Goal: Navigation & Orientation: Understand site structure

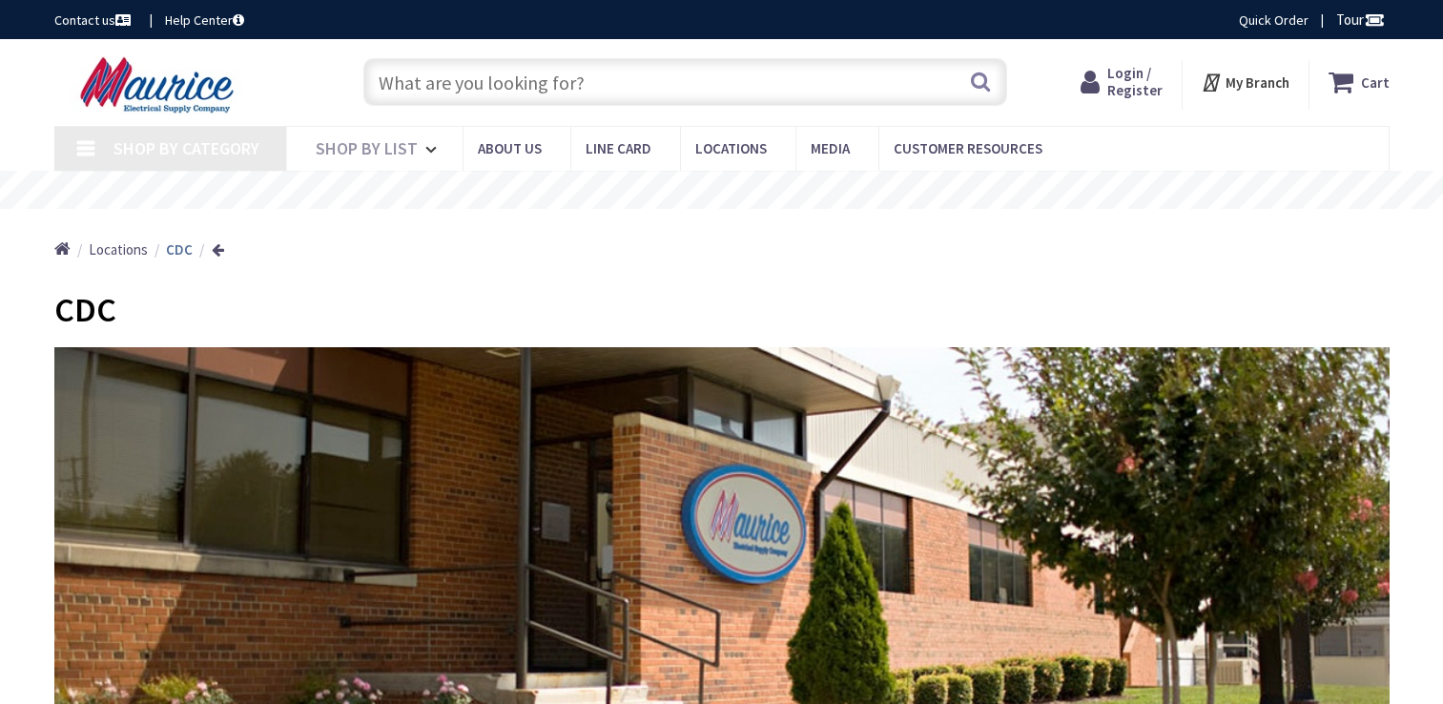
type input "Stubble Rd, [GEOGRAPHIC_DATA], [GEOGRAPHIC_DATA] 20147, [GEOGRAPHIC_DATA]"
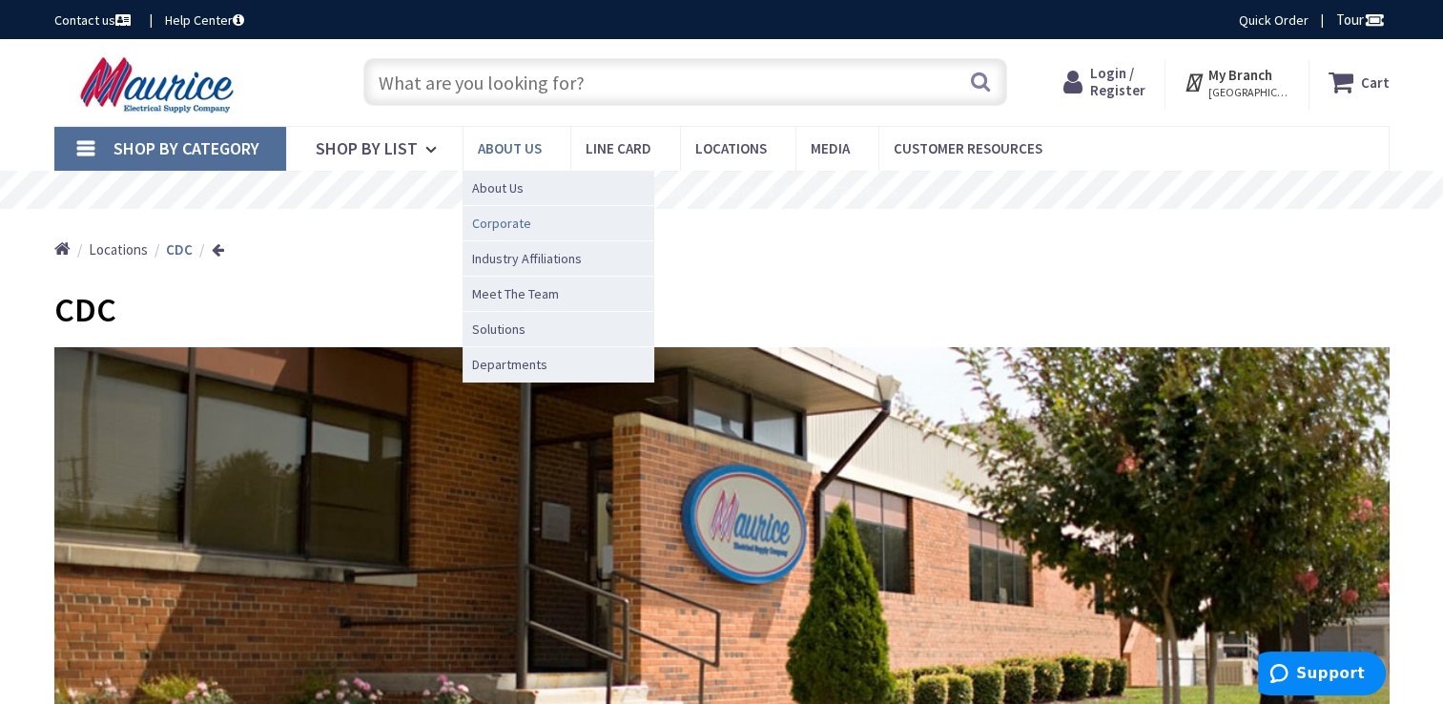
click at [509, 220] on span "Corporate" at bounding box center [501, 223] width 59 height 19
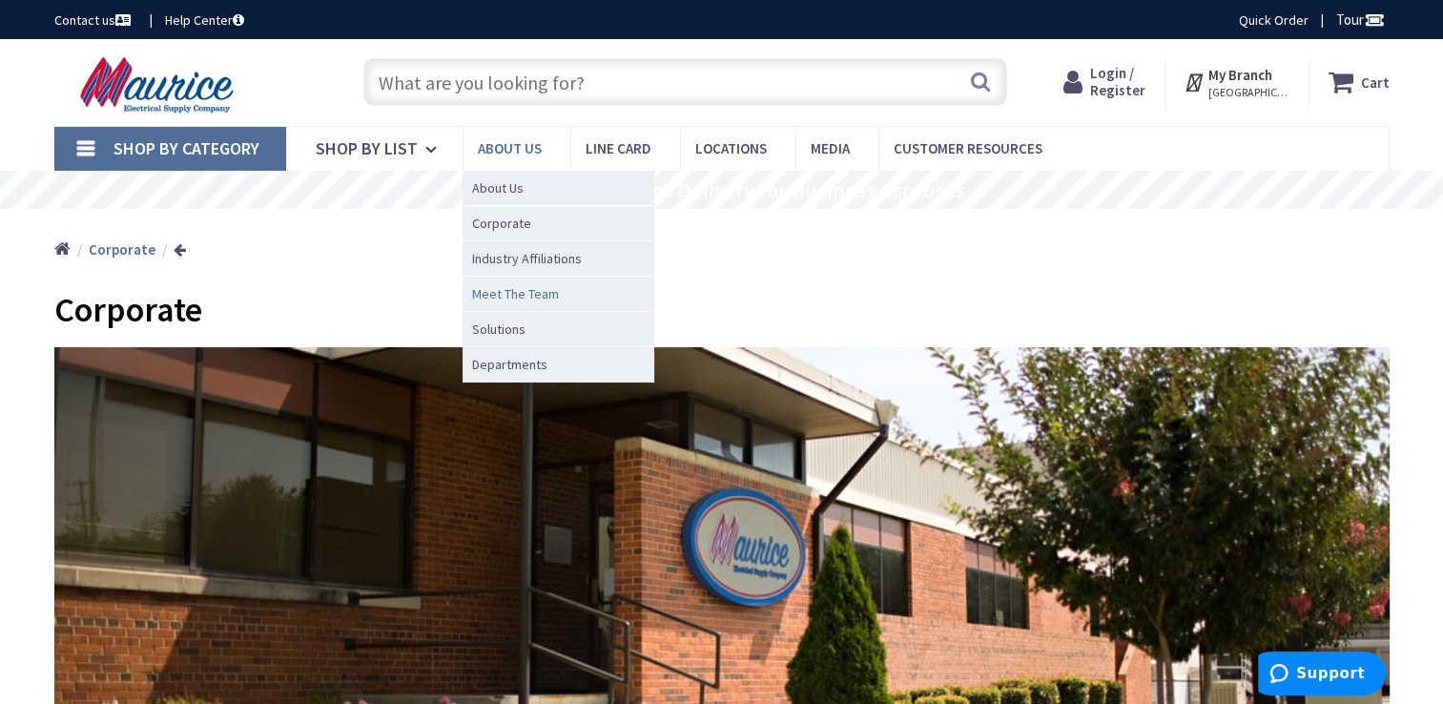
click at [531, 292] on span "Meet The Team" at bounding box center [515, 293] width 87 height 19
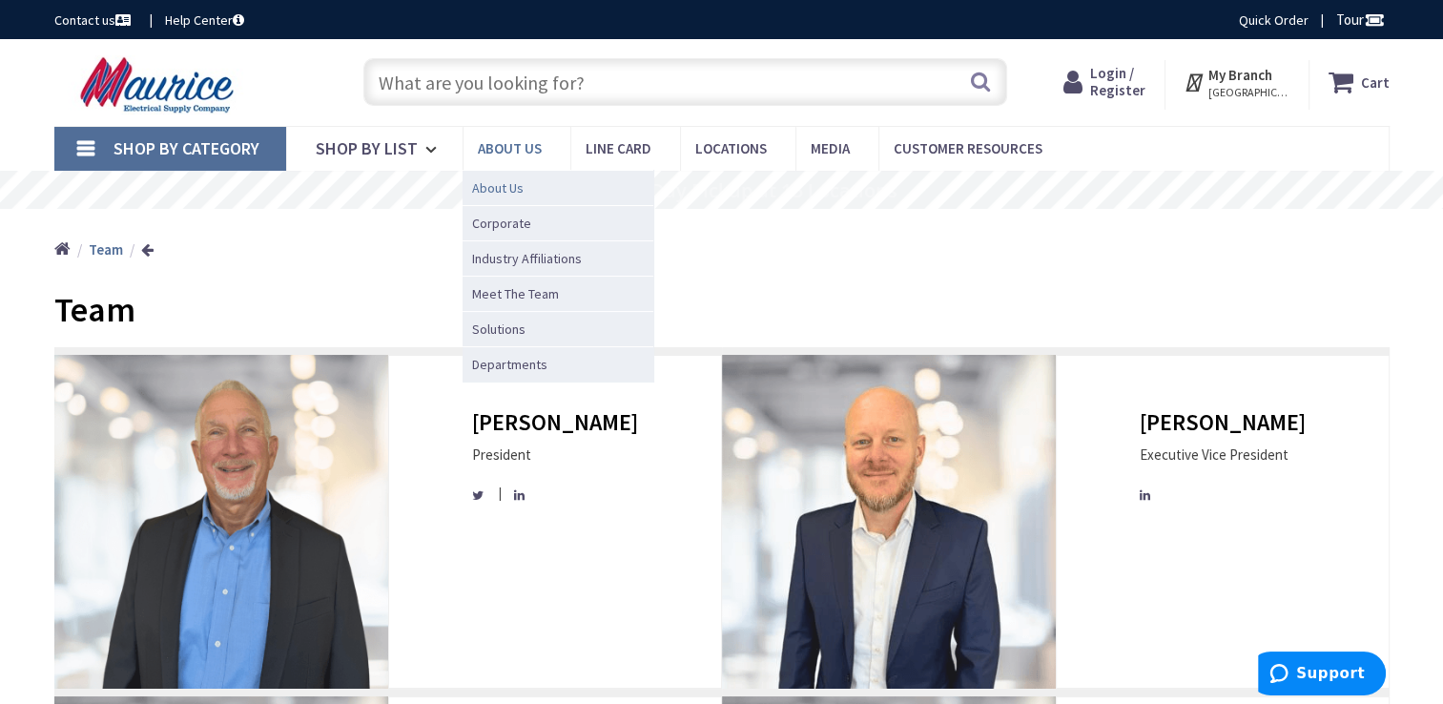
click at [507, 189] on span "About Us" at bounding box center [498, 187] width 52 height 19
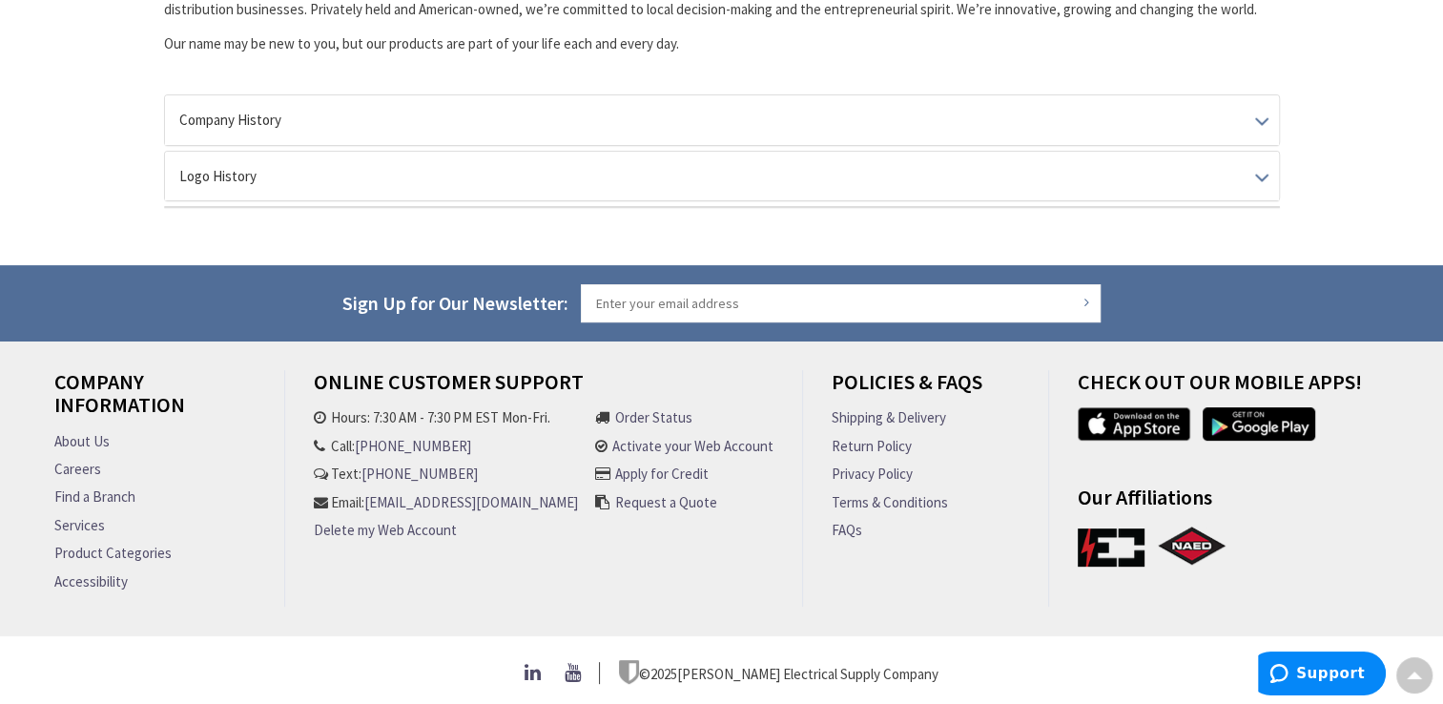
scroll to position [530, 0]
